Goal: Information Seeking & Learning: Learn about a topic

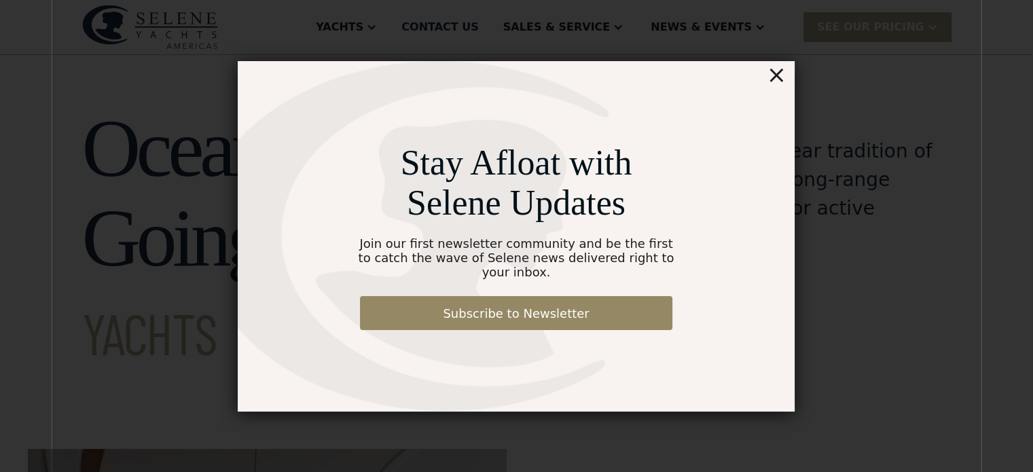
click at [774, 87] on div "×" at bounding box center [777, 74] width 20 height 27
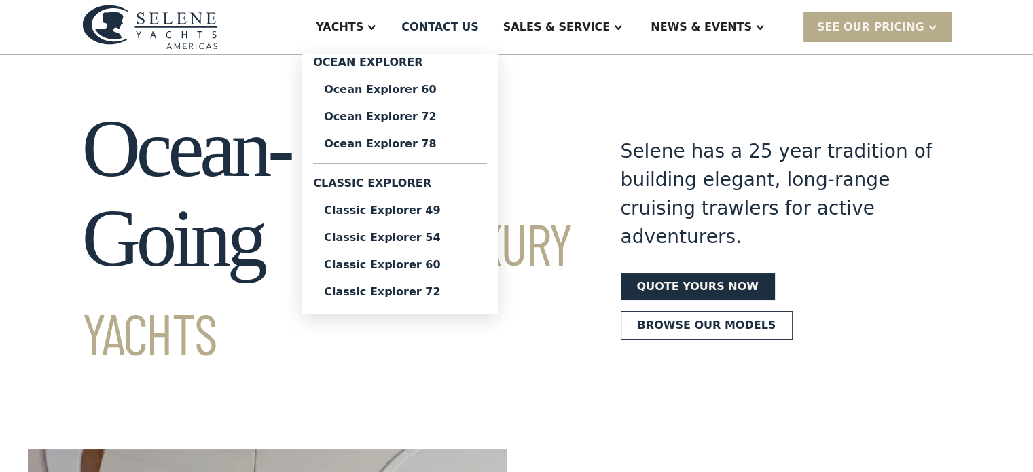
click at [463, 93] on div "Ocean Explorer 60" at bounding box center [400, 89] width 152 height 11
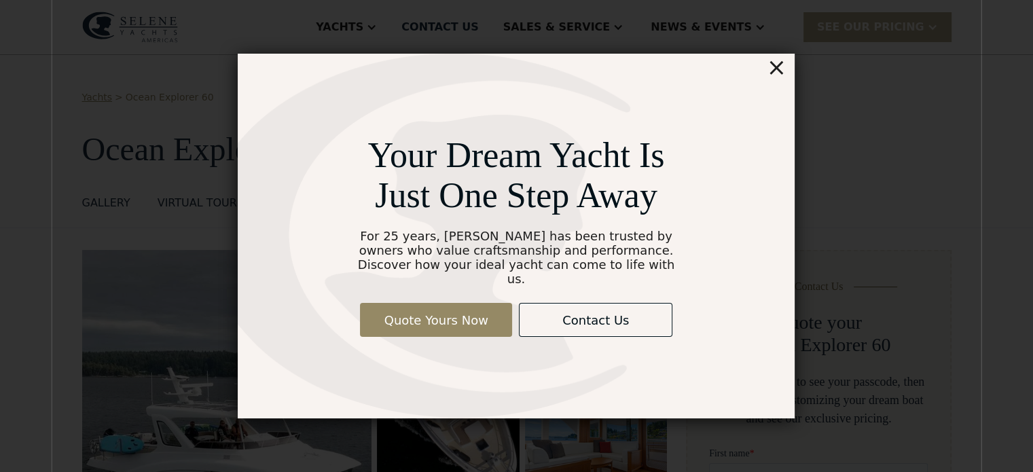
click at [778, 73] on div "×" at bounding box center [777, 67] width 20 height 27
